Goal: Transaction & Acquisition: Subscribe to service/newsletter

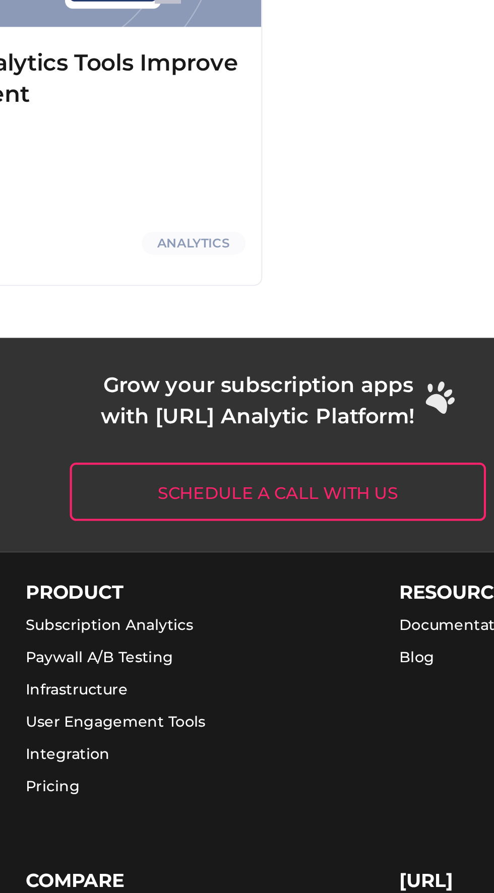
scroll to position [3065, 0]
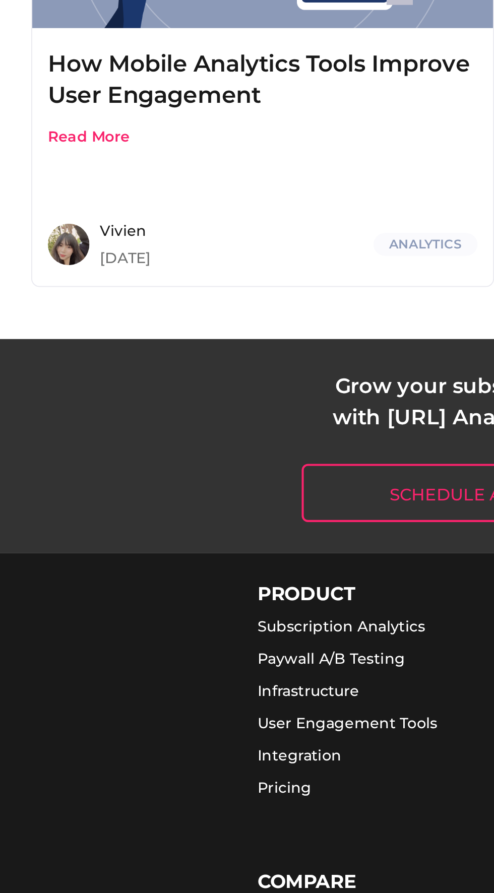
click at [144, 762] on link "Pricing" at bounding box center [138, 766] width 26 height 9
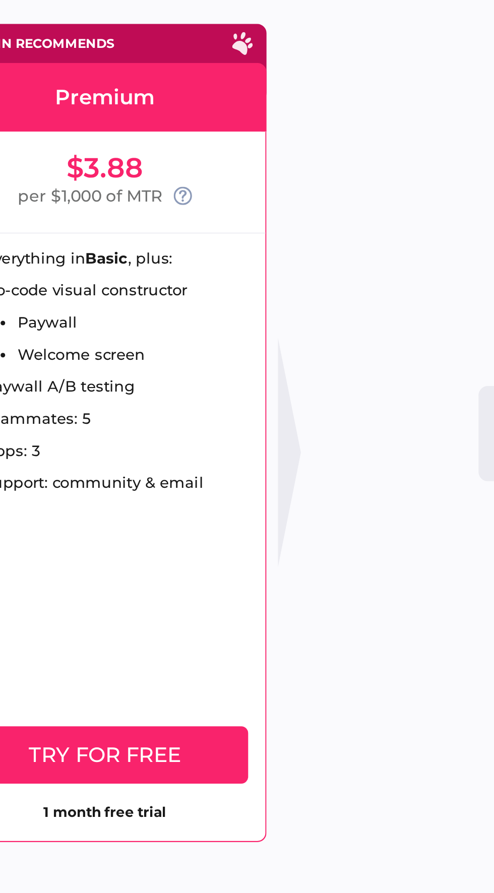
scroll to position [0, 164]
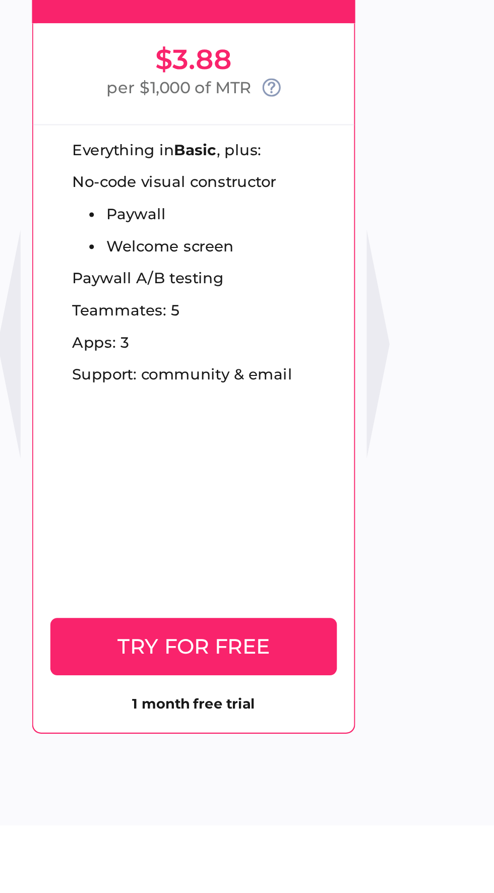
click at [284, 194] on icon at bounding box center [281, 194] width 8 height 8
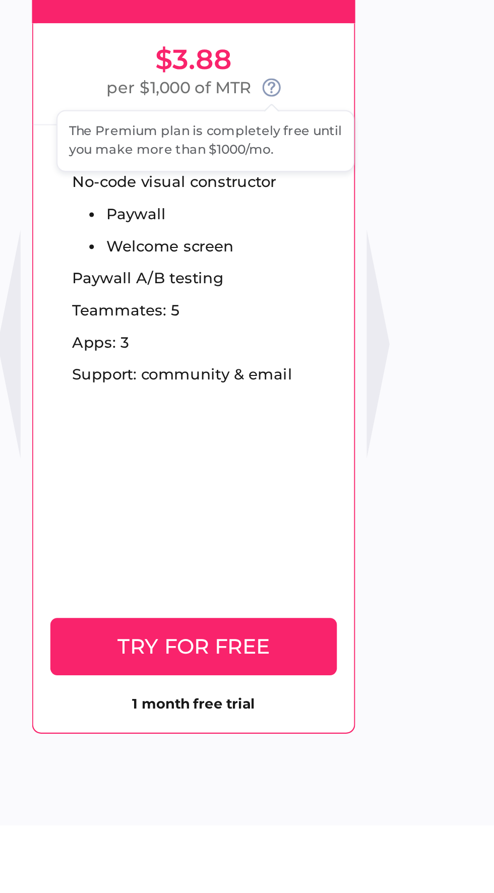
click at [285, 440] on button "Try for free" at bounding box center [247, 440] width 126 height 25
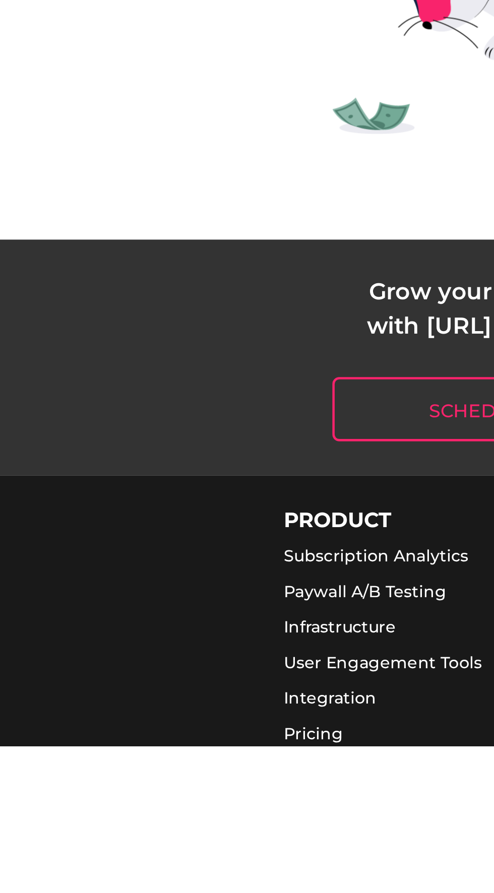
scroll to position [1871, 0]
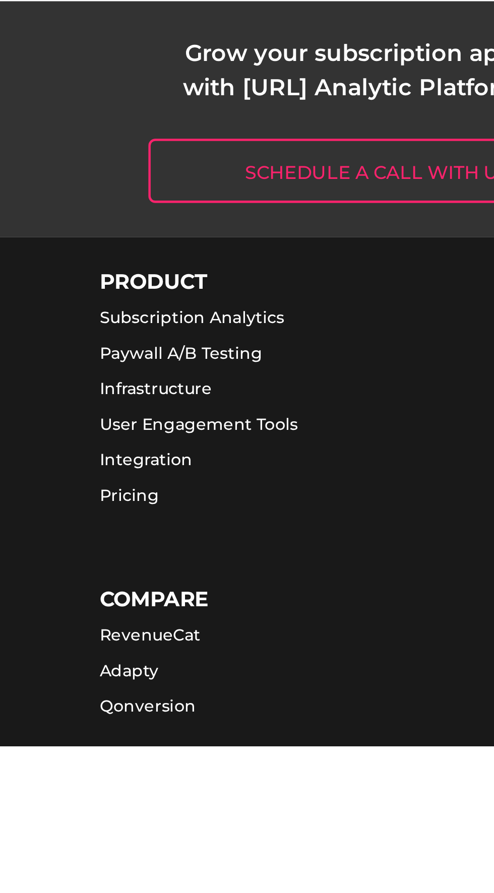
click at [161, 839] on link "RevenueCat" at bounding box center [147, 843] width 44 height 9
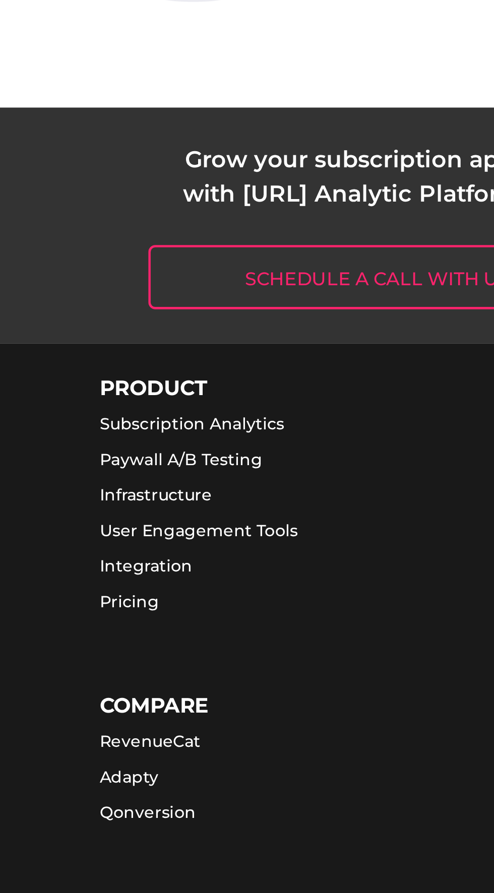
scroll to position [1908, 0]
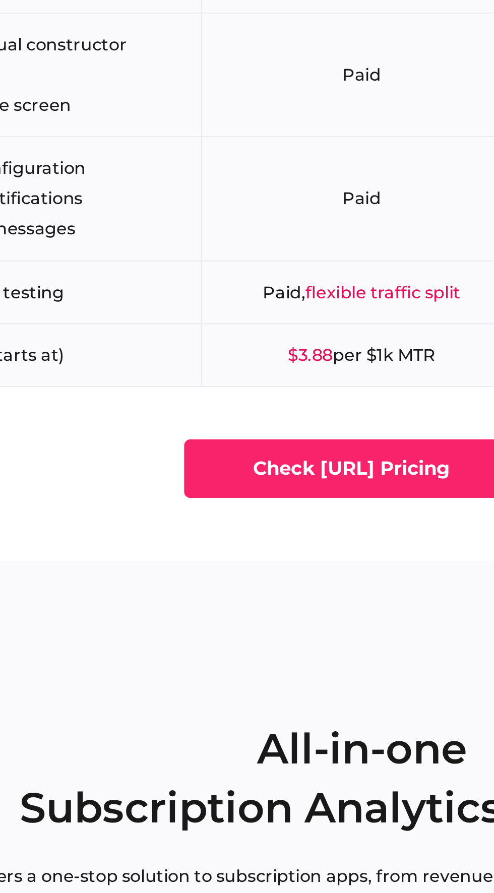
scroll to position [2187, 0]
